Goal: Information Seeking & Learning: Learn about a topic

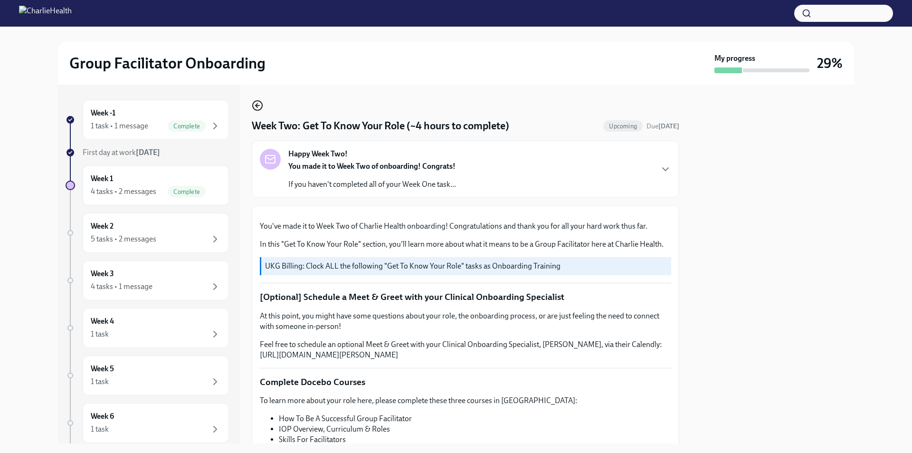
click at [258, 105] on icon "button" at bounding box center [257, 105] width 11 height 11
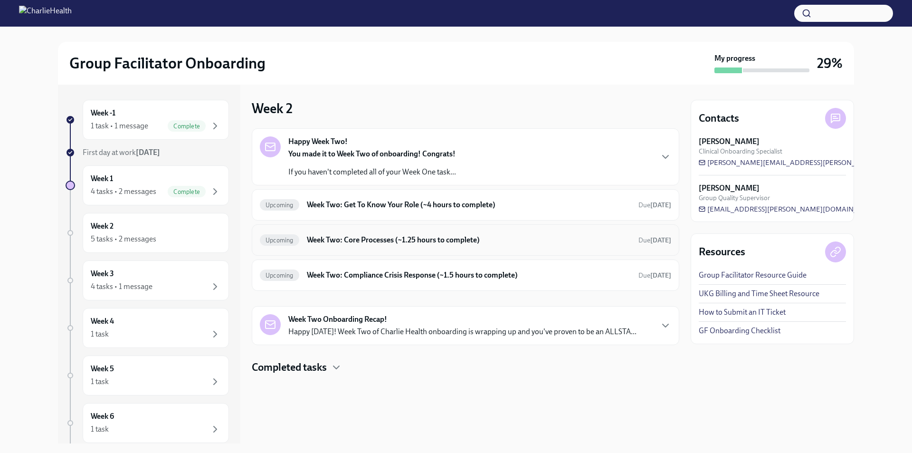
click at [360, 243] on h6 "Week Two: Core Processes (~1.25 hours to complete)" at bounding box center [469, 240] width 324 height 10
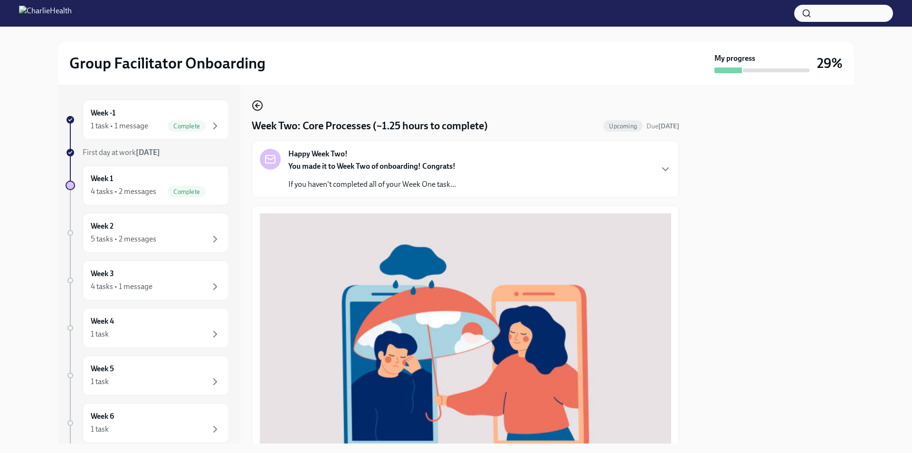
click at [255, 101] on circle "button" at bounding box center [258, 106] width 10 height 10
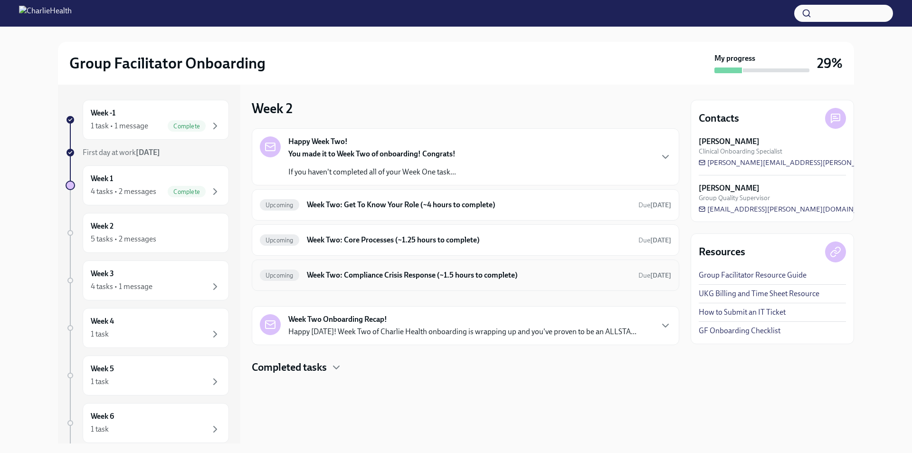
click at [400, 273] on h6 "Week Two: Compliance Crisis Response (~1.5 hours to complete)" at bounding box center [469, 275] width 324 height 10
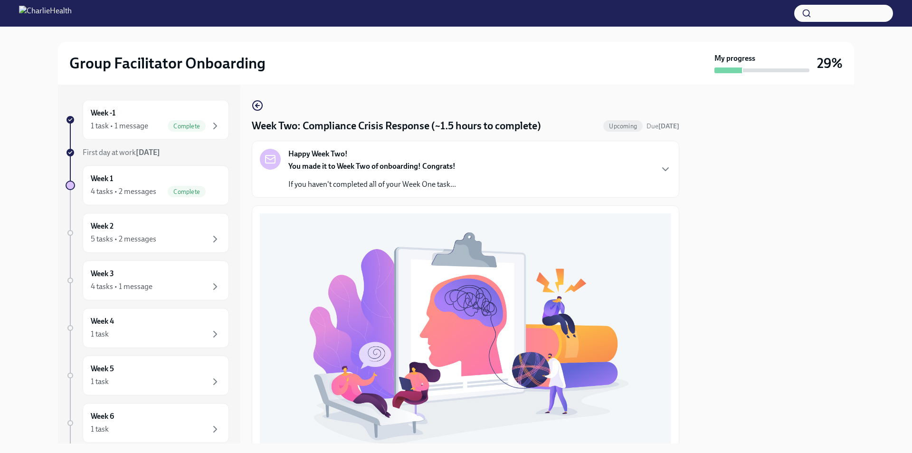
click at [259, 99] on div "Week Two: Compliance Crisis Response (~1.5 hours to complete) Upcoming Due [DAT…" at bounding box center [466, 264] width 428 height 359
click at [262, 105] on icon "button" at bounding box center [257, 105] width 11 height 11
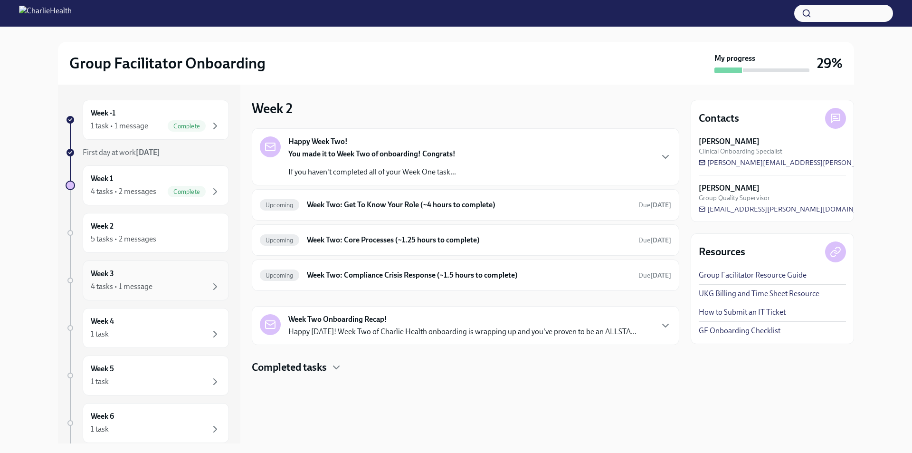
click at [158, 286] on div "4 tasks • 1 message" at bounding box center [156, 286] width 130 height 11
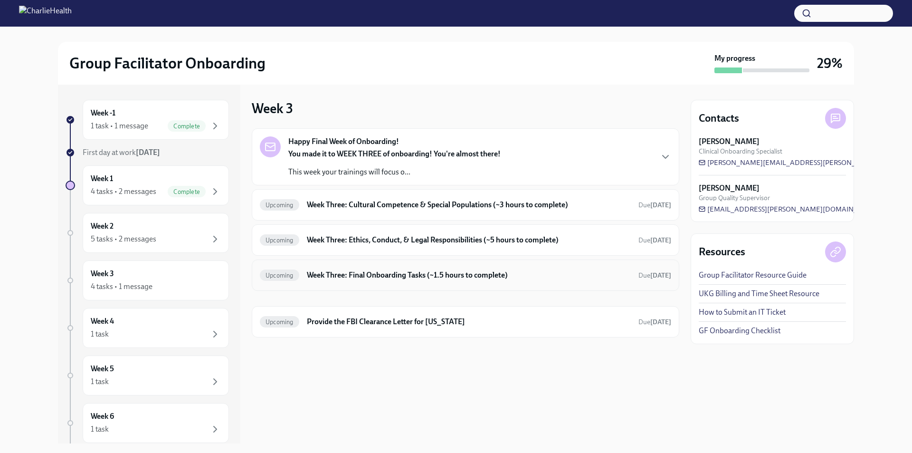
click at [363, 271] on h6 "Week Three: Final Onboarding Tasks (~1.5 hours to complete)" at bounding box center [469, 275] width 324 height 10
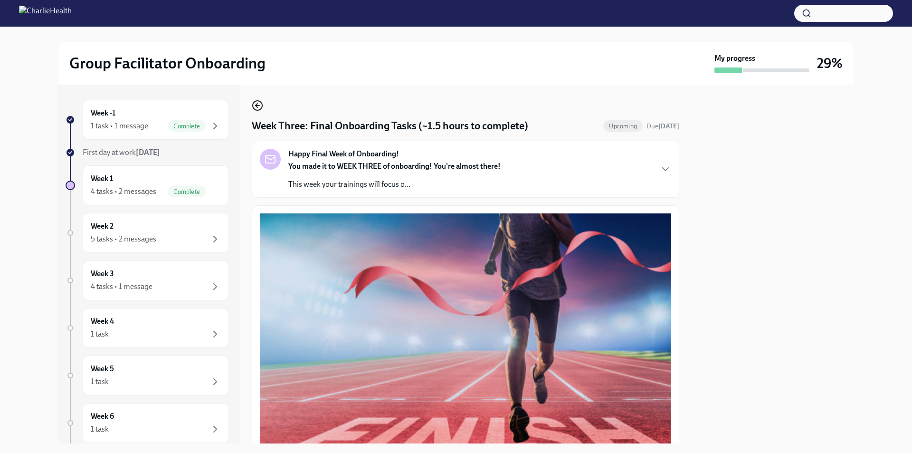
click at [260, 106] on icon "button" at bounding box center [257, 105] width 11 height 11
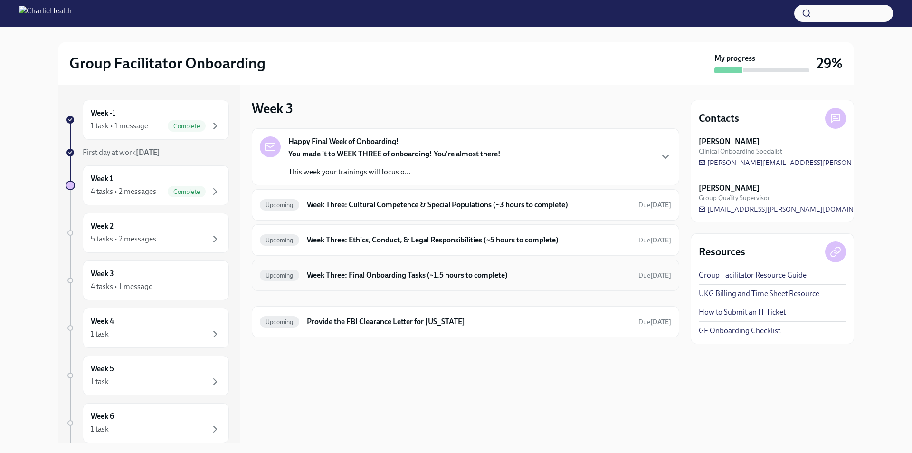
click at [363, 273] on h6 "Week Three: Final Onboarding Tasks (~1.5 hours to complete)" at bounding box center [469, 275] width 324 height 10
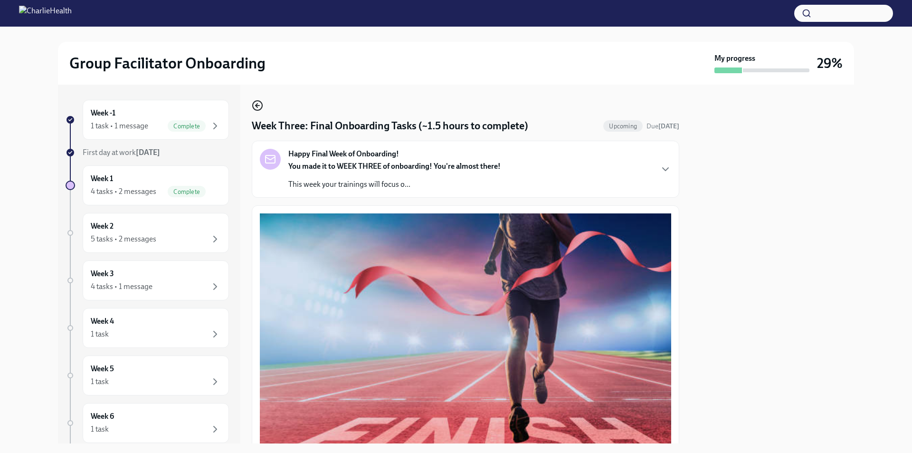
click at [259, 105] on icon "button" at bounding box center [257, 105] width 11 height 11
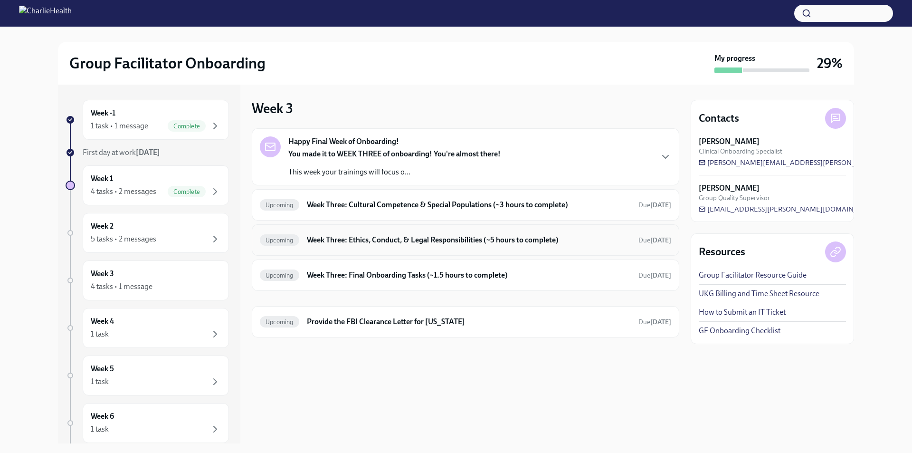
click at [345, 234] on div "Upcoming Week Three: Ethics, Conduct, & Legal Responsibilities (~5 hours to com…" at bounding box center [465, 239] width 411 height 15
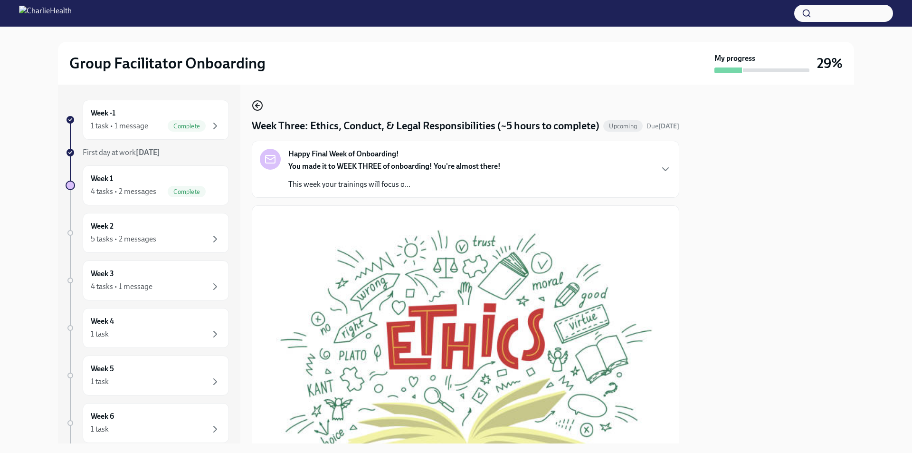
click at [259, 105] on icon "button" at bounding box center [258, 105] width 4 height 0
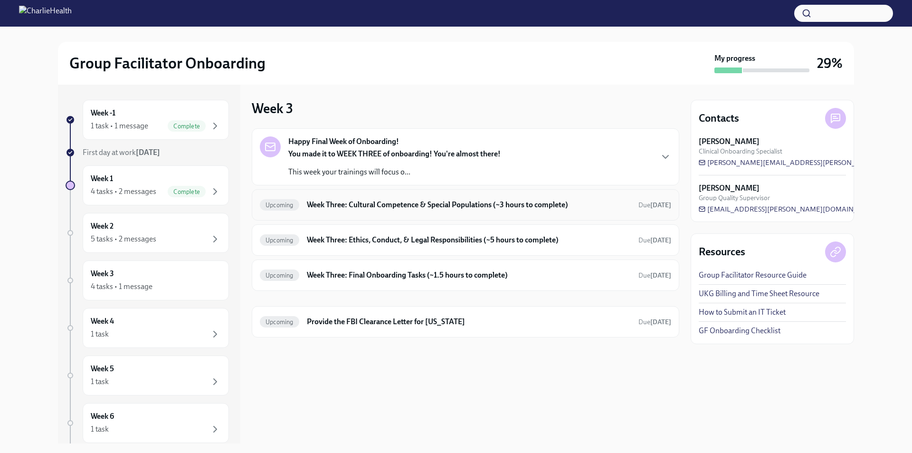
click at [372, 207] on h6 "Week Three: Cultural Competence & Special Populations (~3 hours to complete)" at bounding box center [469, 205] width 324 height 10
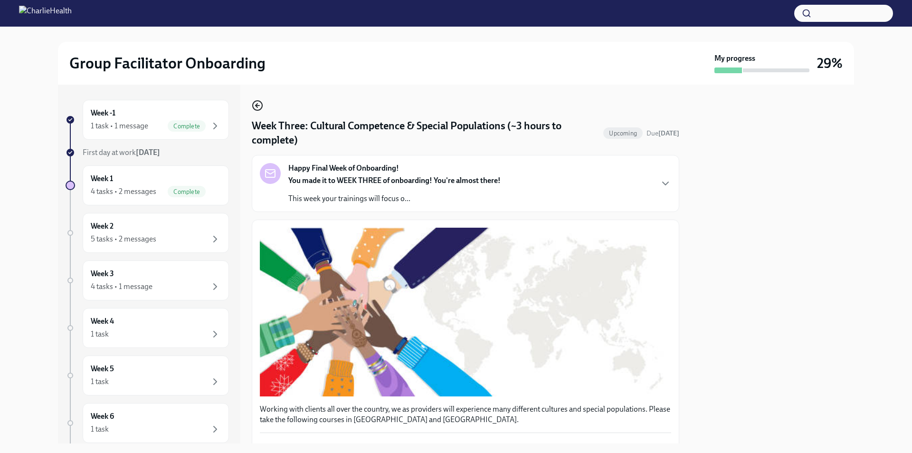
click at [259, 102] on icon "button" at bounding box center [257, 105] width 11 height 11
